Goal: Task Accomplishment & Management: Complete application form

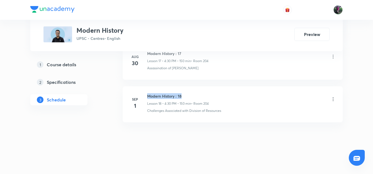
drag, startPoint x: 0, startPoint y: 0, endPoint x: 186, endPoint y: 96, distance: 209.5
click at [186, 96] on h6 "Modern History : 18" at bounding box center [178, 96] width 62 height 6
copy h6 "Modern History : 18"
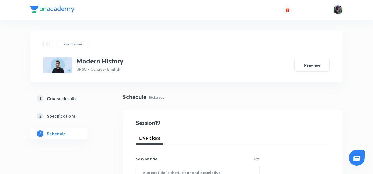
scroll to position [47, 0]
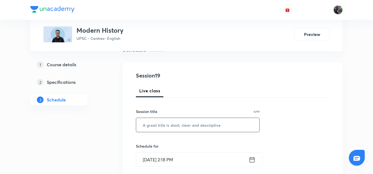
click at [153, 125] on input "text" at bounding box center [197, 125] width 123 height 14
paste input "Modern History : 18"
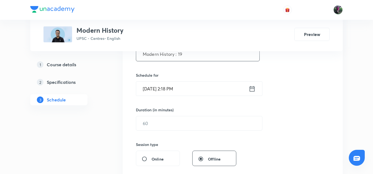
scroll to position [118, 0]
type input "Modern History : 19"
click at [170, 87] on input "[DATE] 2:18 PM" at bounding box center [192, 88] width 112 height 14
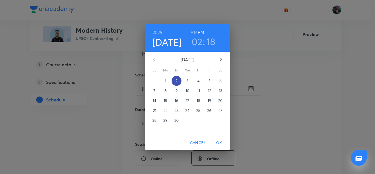
click at [176, 81] on p "2" at bounding box center [177, 80] width 2 height 5
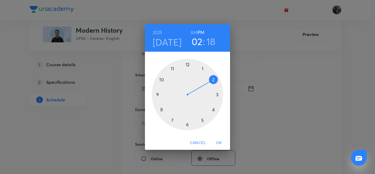
click at [214, 110] on div at bounding box center [187, 94] width 71 height 71
click at [188, 124] on div at bounding box center [187, 94] width 71 height 71
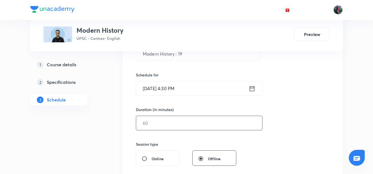
click at [161, 124] on input "text" at bounding box center [199, 123] width 126 height 14
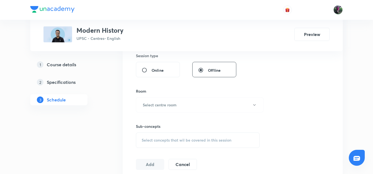
scroll to position [207, 0]
type input "150"
click at [169, 103] on h6 "Select centre room" at bounding box center [160, 105] width 34 height 6
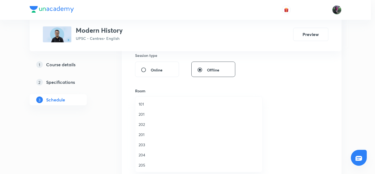
click at [142, 136] on span "201" at bounding box center [199, 135] width 120 height 6
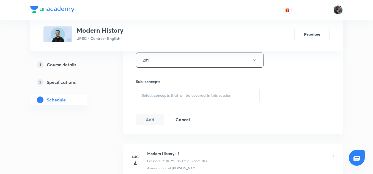
scroll to position [266, 0]
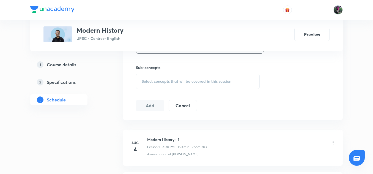
click at [189, 83] on span "Select concepts that wil be covered in this session" at bounding box center [187, 81] width 90 height 4
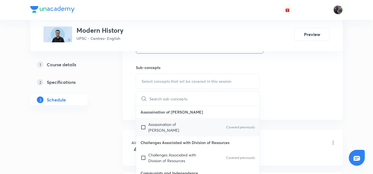
click at [168, 122] on p "Assassination of [PERSON_NAME]" at bounding box center [176, 127] width 56 height 12
checkbox input "true"
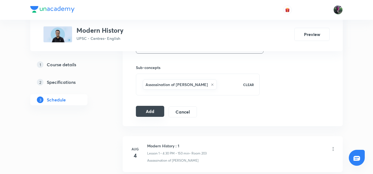
click at [150, 112] on button "Add" at bounding box center [150, 111] width 28 height 11
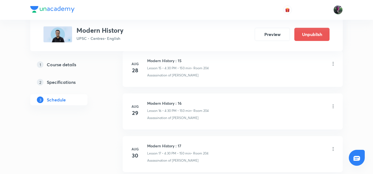
scroll to position [823, 0]
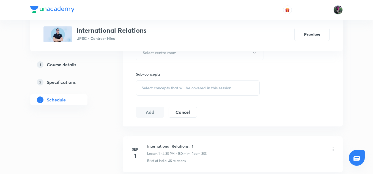
scroll to position [309, 0]
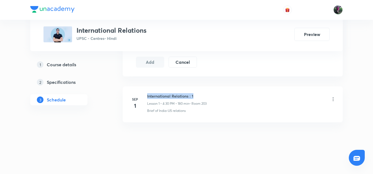
drag, startPoint x: 147, startPoint y: 96, endPoint x: 197, endPoint y: 94, distance: 50.9
click at [197, 94] on div "Sep 1 International Relations : 1 Lesson 1 • 4:30 PM • 180 min • Room 203 Brief…" at bounding box center [232, 103] width 206 height 20
copy h6 "International Relations : 1"
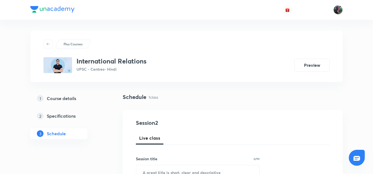
scroll to position [44, 0]
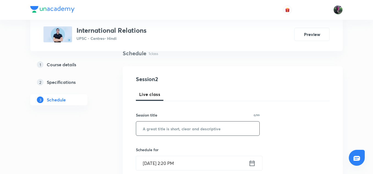
click at [159, 129] on input "text" at bounding box center [197, 128] width 123 height 14
paste input "International Relations : 1"
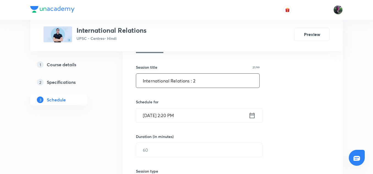
scroll to position [94, 0]
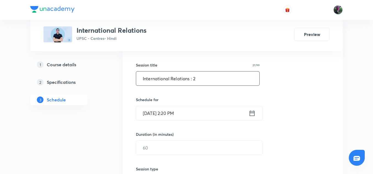
type input "International Relations : 2"
click at [162, 114] on input "Sep 2, 2025, 2:20 PM" at bounding box center [192, 113] width 112 height 14
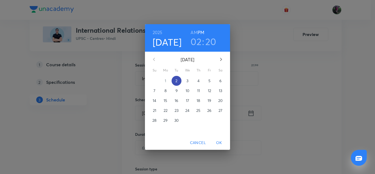
click at [177, 80] on p "2" at bounding box center [177, 80] width 2 height 5
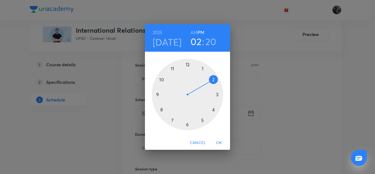
click at [214, 110] on div at bounding box center [187, 94] width 71 height 71
click at [187, 124] on div at bounding box center [187, 94] width 71 height 71
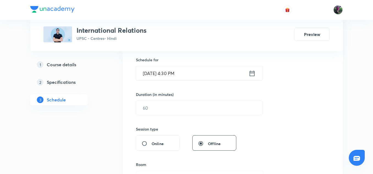
scroll to position [134, 0]
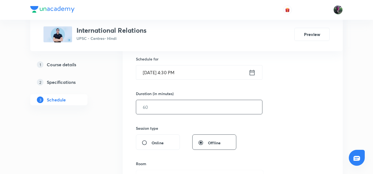
click at [159, 106] on input "text" at bounding box center [199, 107] width 126 height 14
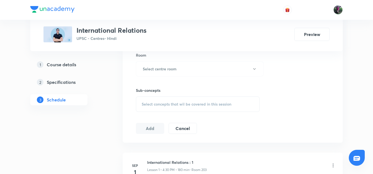
scroll to position [243, 0]
type input "150"
click at [171, 67] on h6 "Select centre room" at bounding box center [160, 69] width 34 height 6
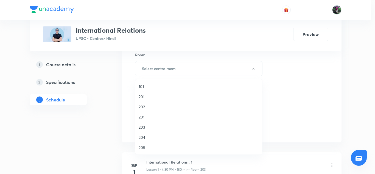
click at [142, 126] on span "203" at bounding box center [199, 127] width 120 height 6
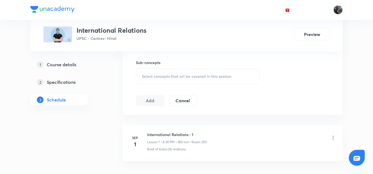
scroll to position [271, 0]
click at [185, 74] on span "Select concepts that wil be covered in this session" at bounding box center [187, 76] width 90 height 4
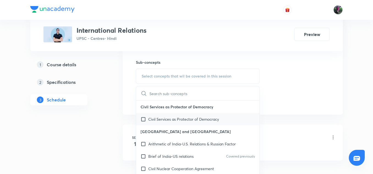
click at [169, 119] on p "Civil Services as Protector of Democracy" at bounding box center [183, 119] width 71 height 6
checkbox input "true"
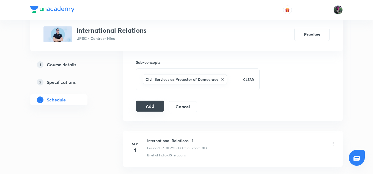
click at [152, 105] on button "Add" at bounding box center [150, 106] width 28 height 11
click at [149, 104] on button "Add" at bounding box center [150, 106] width 28 height 11
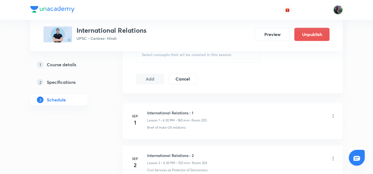
scroll to position [352, 0]
